Goal: Task Accomplishment & Management: Use online tool/utility

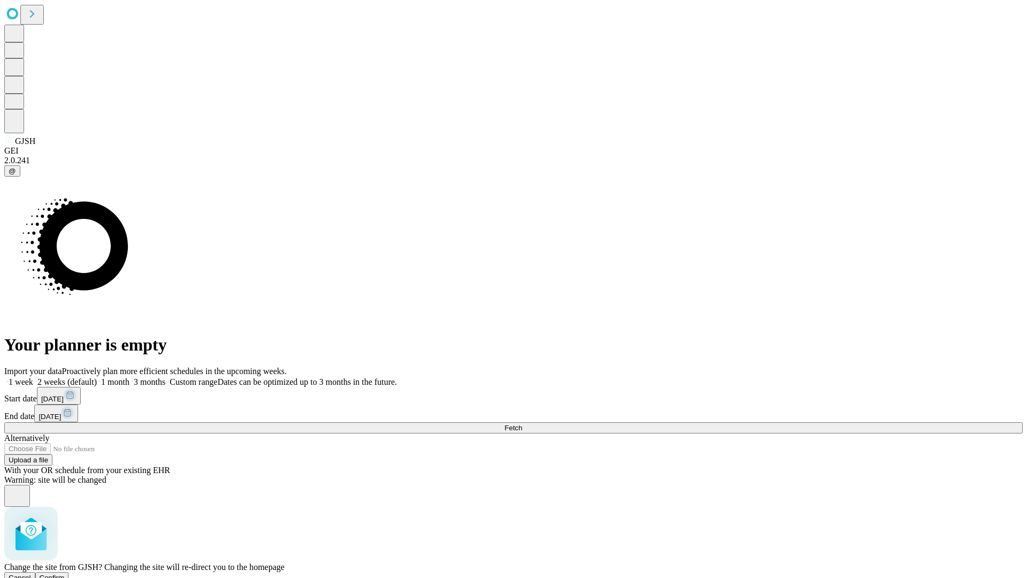
click at [65, 574] on span "Confirm" at bounding box center [52, 578] width 25 height 8
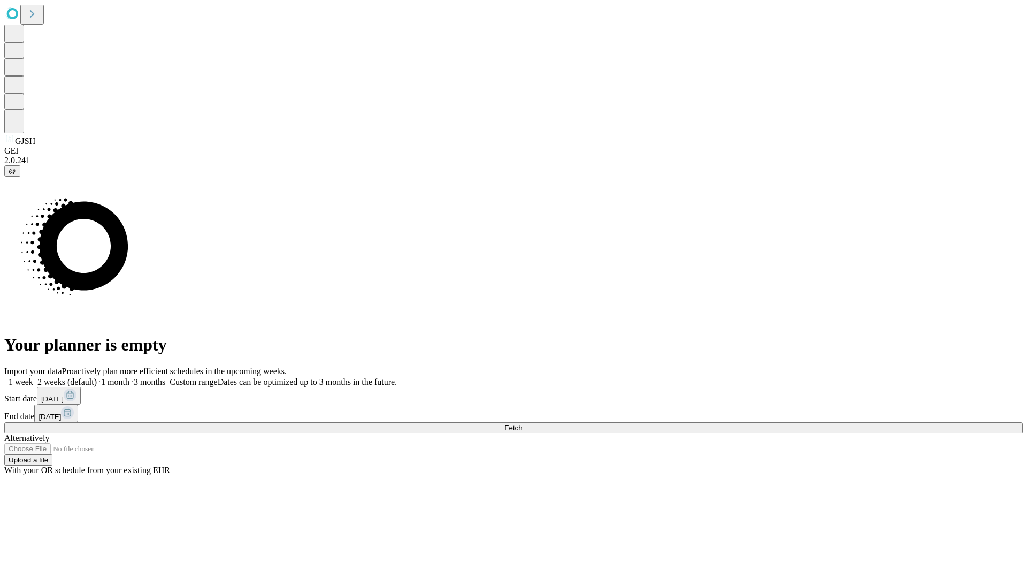
click at [33, 377] on label "1 week" at bounding box center [18, 381] width 29 height 9
click at [522, 424] on span "Fetch" at bounding box center [514, 428] width 18 height 8
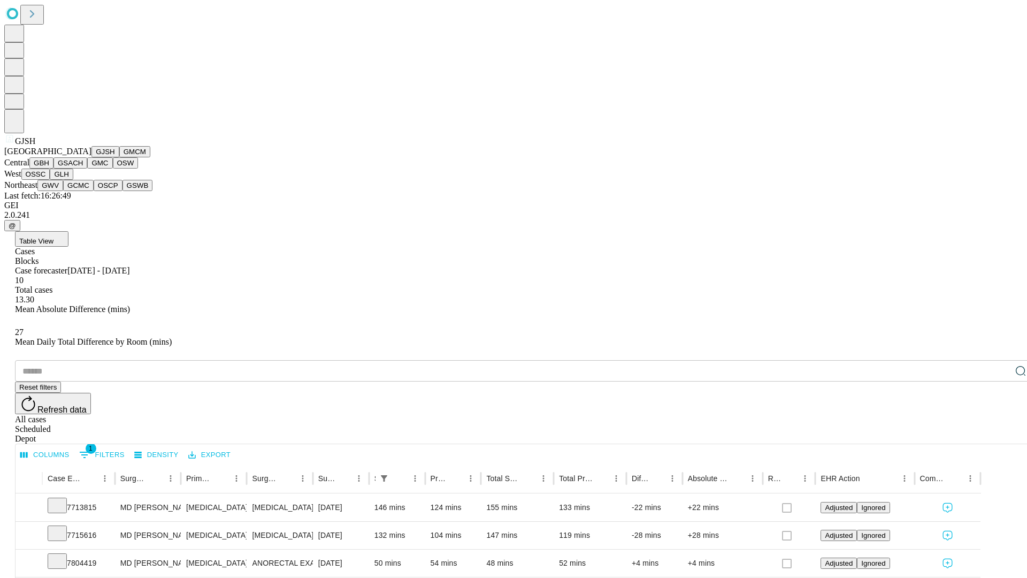
click at [119, 157] on button "GMCM" at bounding box center [134, 151] width 31 height 11
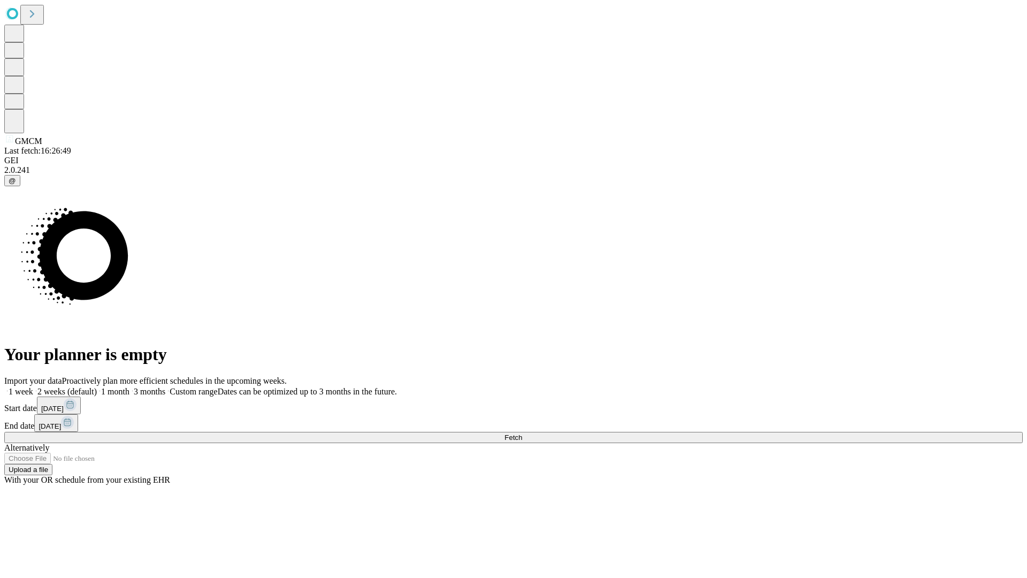
click at [33, 387] on label "1 week" at bounding box center [18, 391] width 29 height 9
click at [522, 433] on span "Fetch" at bounding box center [514, 437] width 18 height 8
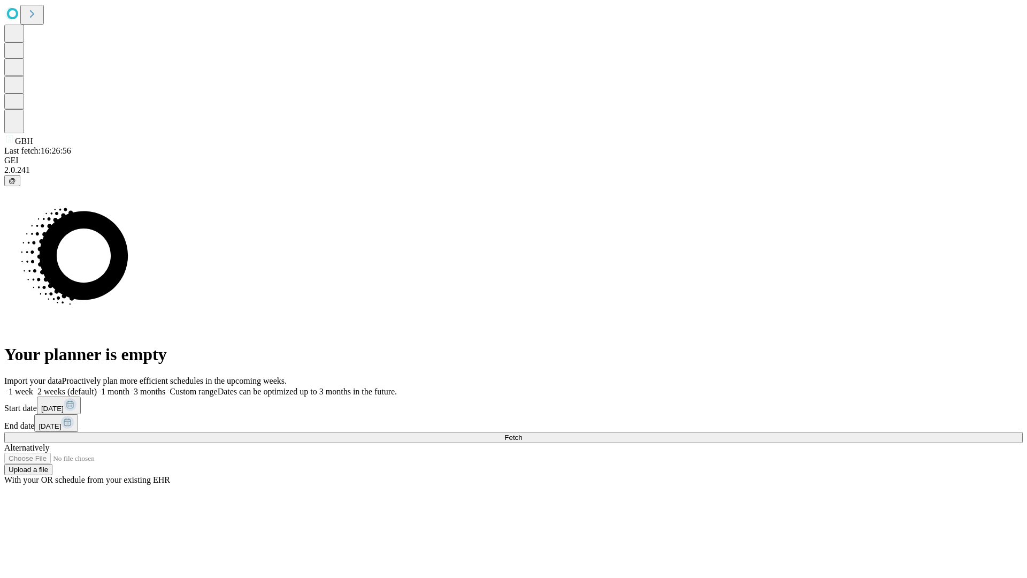
click at [522, 433] on span "Fetch" at bounding box center [514, 437] width 18 height 8
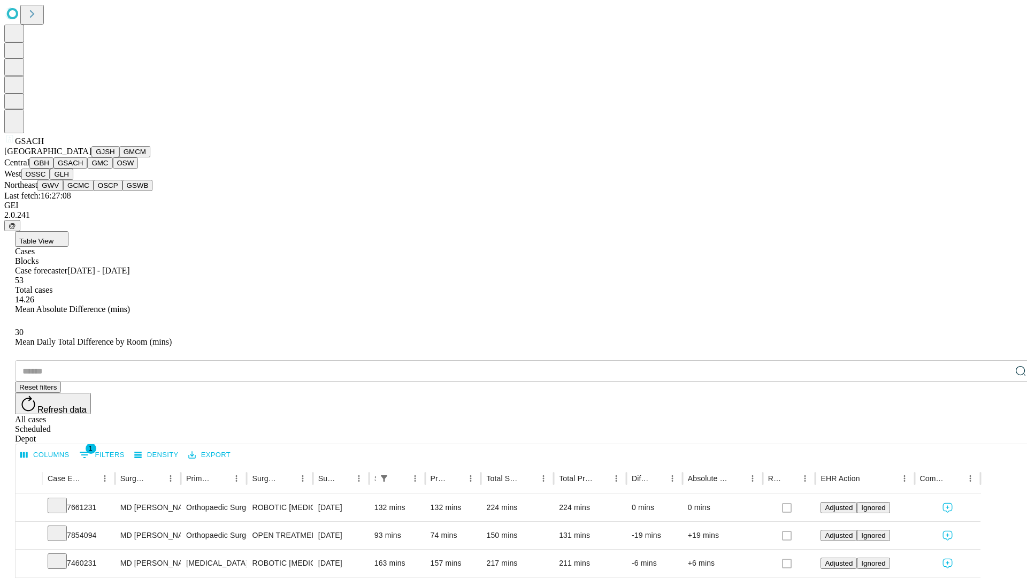
click at [87, 169] on button "GMC" at bounding box center [99, 162] width 25 height 11
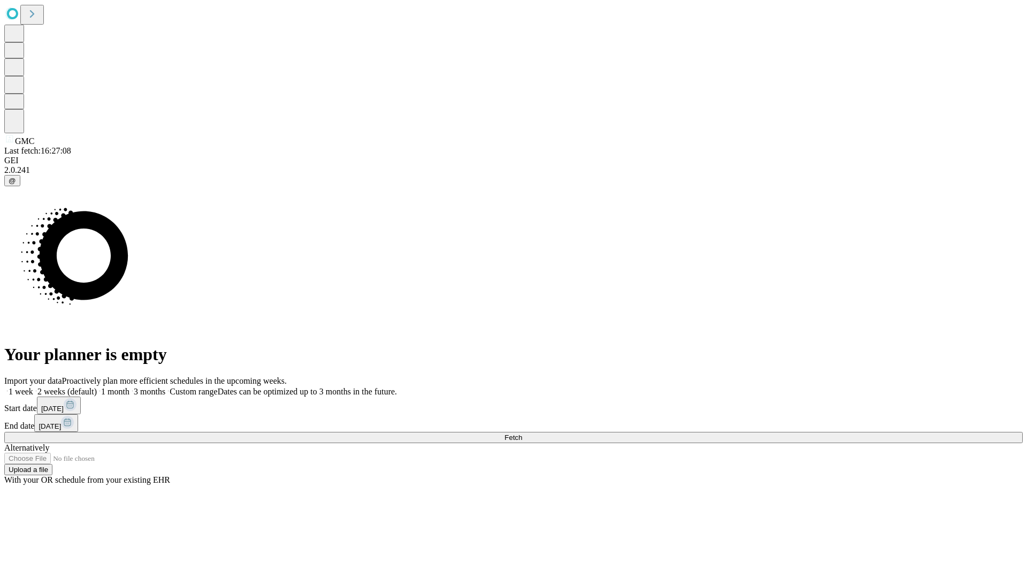
click at [33, 387] on label "1 week" at bounding box center [18, 391] width 29 height 9
click at [522, 433] on span "Fetch" at bounding box center [514, 437] width 18 height 8
click at [33, 387] on label "1 week" at bounding box center [18, 391] width 29 height 9
click at [522, 433] on span "Fetch" at bounding box center [514, 437] width 18 height 8
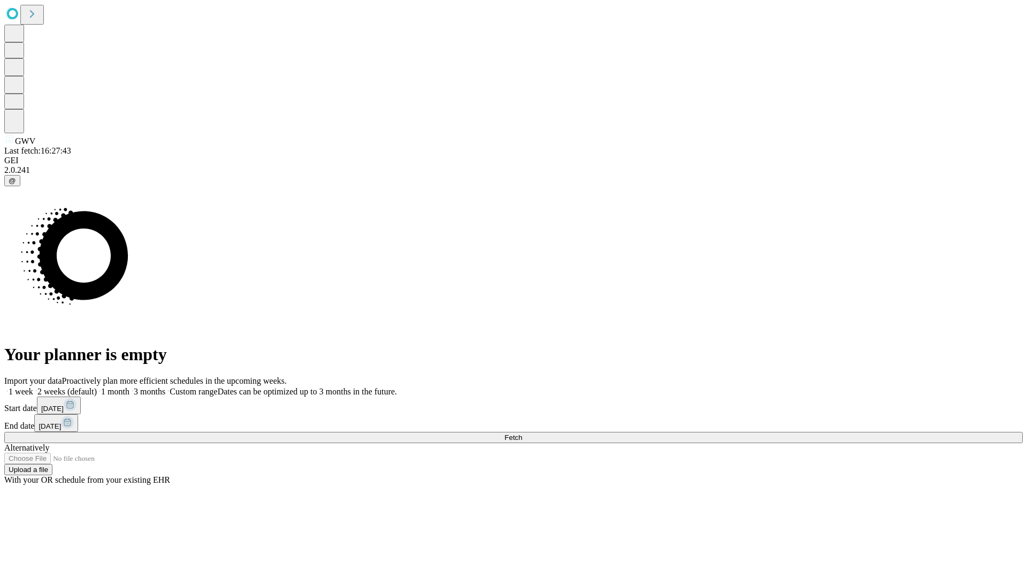
click at [33, 387] on label "1 week" at bounding box center [18, 391] width 29 height 9
click at [522, 433] on span "Fetch" at bounding box center [514, 437] width 18 height 8
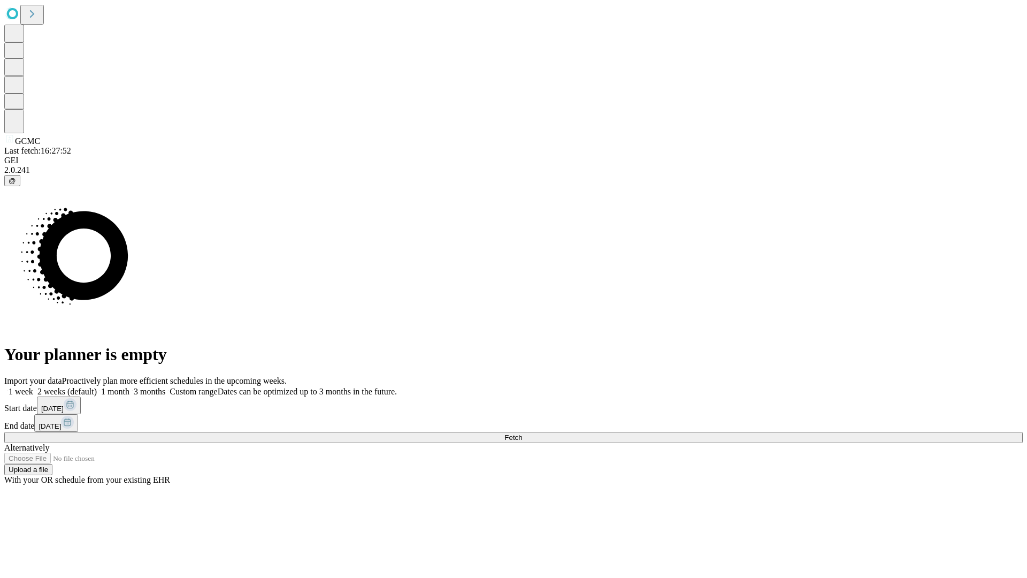
click at [33, 387] on label "1 week" at bounding box center [18, 391] width 29 height 9
click at [522, 433] on span "Fetch" at bounding box center [514, 437] width 18 height 8
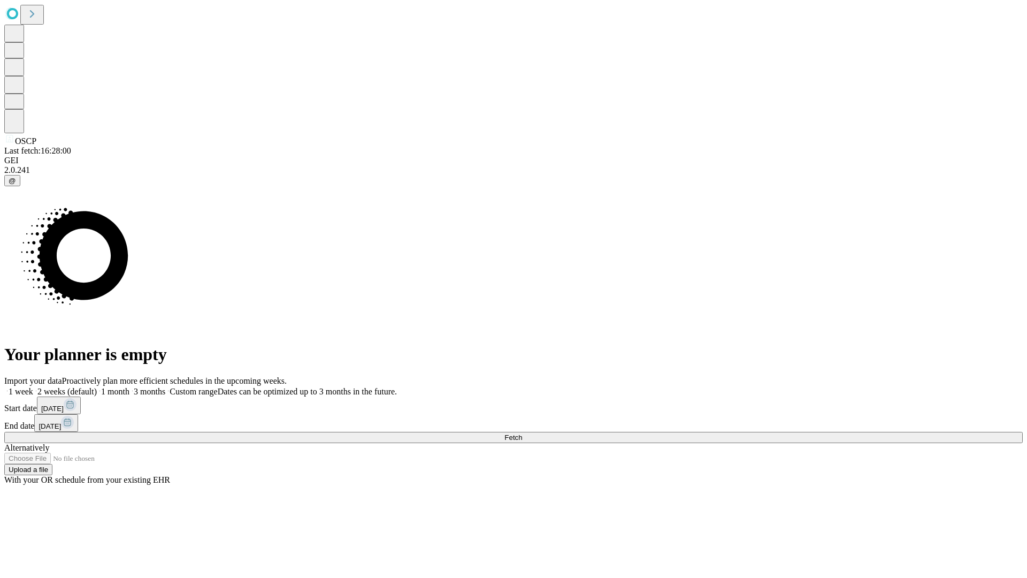
click at [33, 387] on label "1 week" at bounding box center [18, 391] width 29 height 9
click at [522, 433] on span "Fetch" at bounding box center [514, 437] width 18 height 8
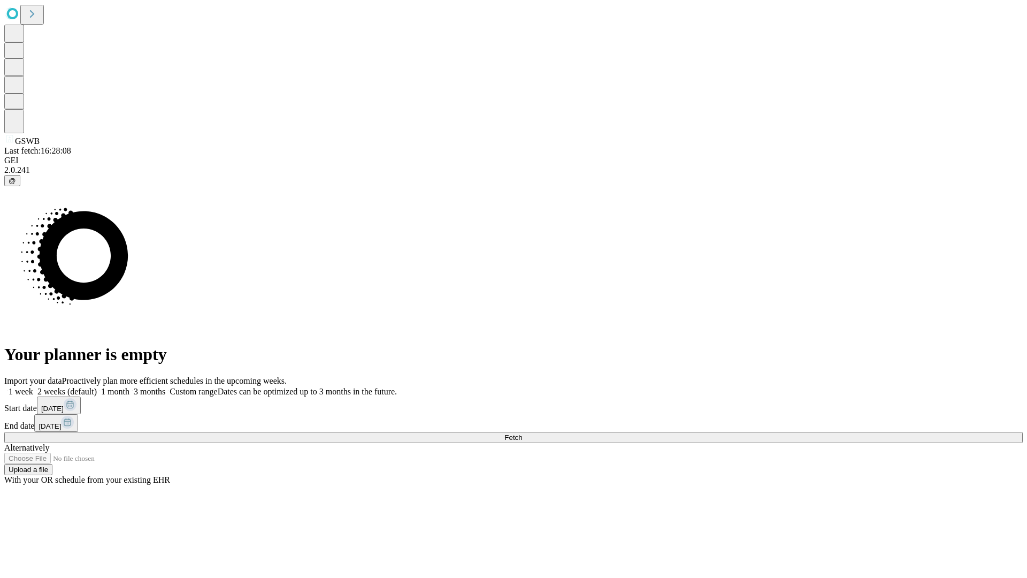
click at [33, 387] on label "1 week" at bounding box center [18, 391] width 29 height 9
click at [522, 433] on span "Fetch" at bounding box center [514, 437] width 18 height 8
